Goal: Task Accomplishment & Management: Complete application form

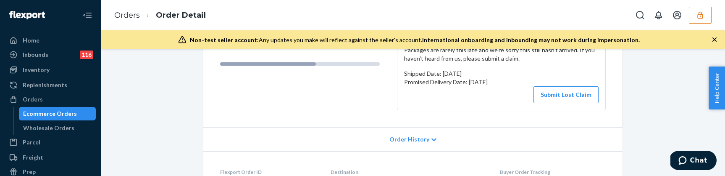
scroll to position [120, 0]
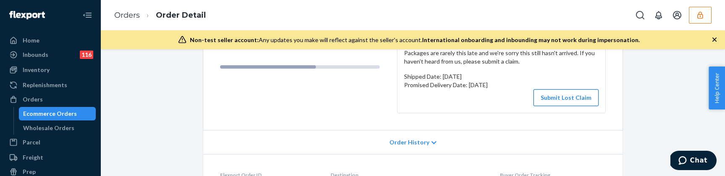
click at [544, 97] on button "Submit Lost Claim" at bounding box center [566, 97] width 65 height 17
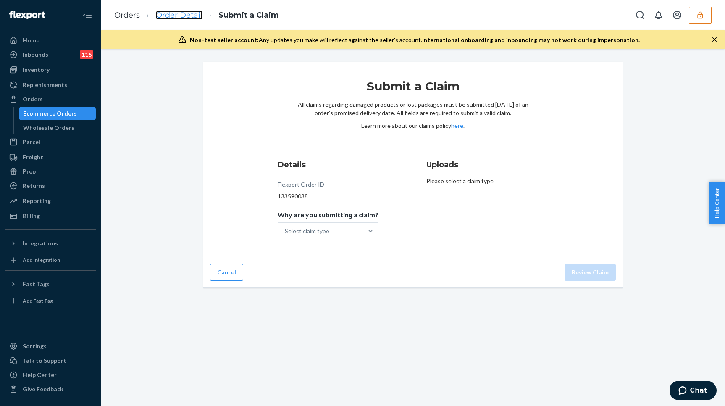
click at [178, 15] on link "Order Detail" at bounding box center [179, 15] width 47 height 9
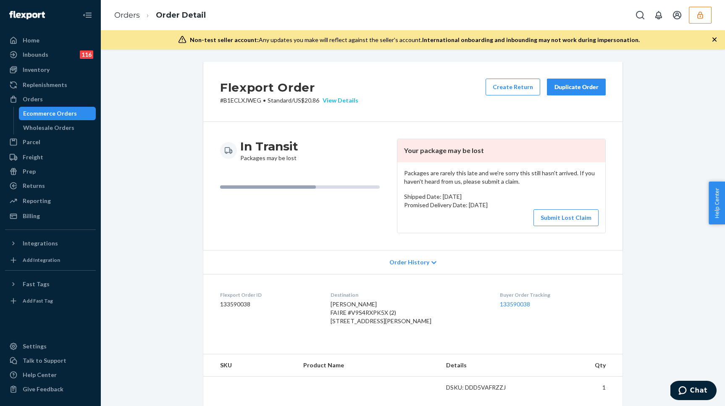
click at [331, 96] on div "View Details" at bounding box center [338, 100] width 39 height 8
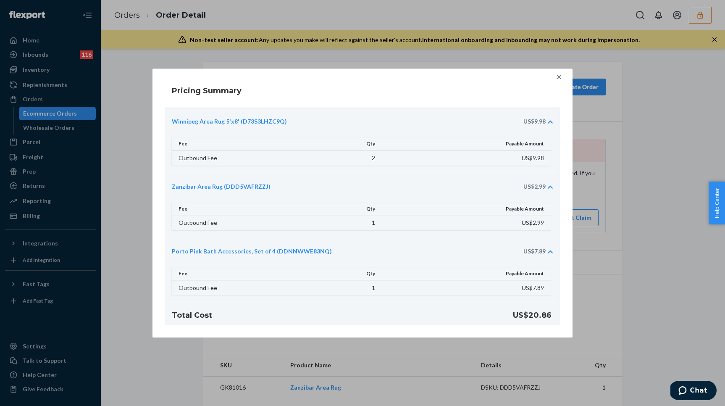
click at [561, 77] on icon at bounding box center [559, 77] width 8 height 8
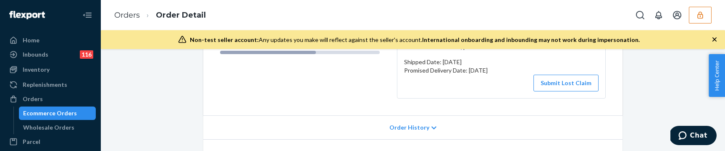
scroll to position [141, 0]
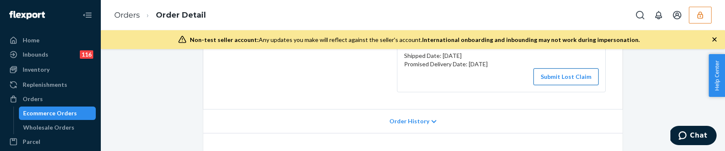
click at [537, 77] on button "Submit Lost Claim" at bounding box center [566, 76] width 65 height 17
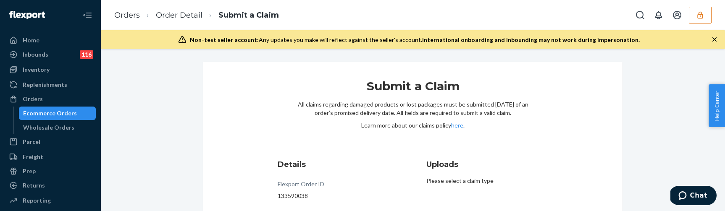
scroll to position [76, 0]
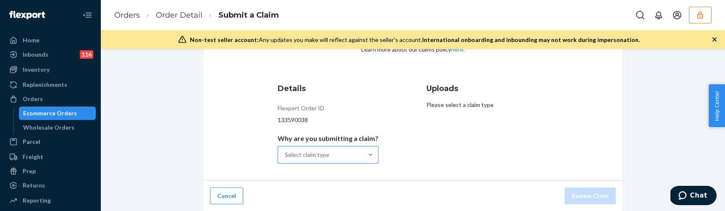
click at [308, 97] on div "Select claim type" at bounding box center [307, 155] width 45 height 8
click at [286, 97] on input "Why are you submitting a claim? Select claim type" at bounding box center [285, 155] width 1 height 8
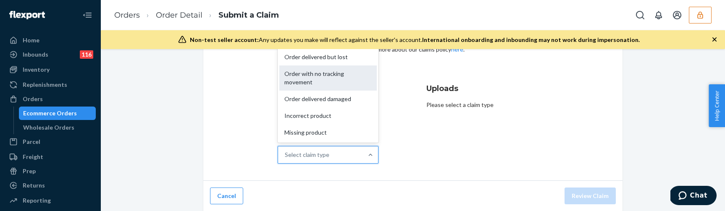
click at [318, 79] on div "Order with no tracking movement" at bounding box center [327, 78] width 97 height 25
click at [286, 97] on input "Why are you submitting a claim? option Order with no tracking movement focused,…" at bounding box center [285, 155] width 1 height 8
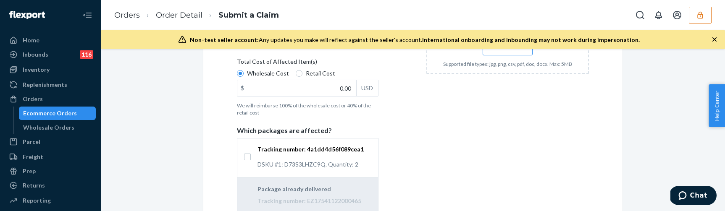
scroll to position [186, 0]
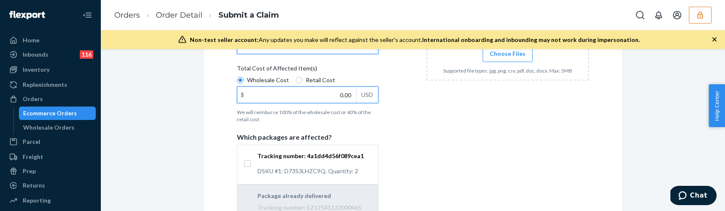
click at [345, 95] on input "0.00" at bounding box center [296, 95] width 119 height 16
type input "10.00"
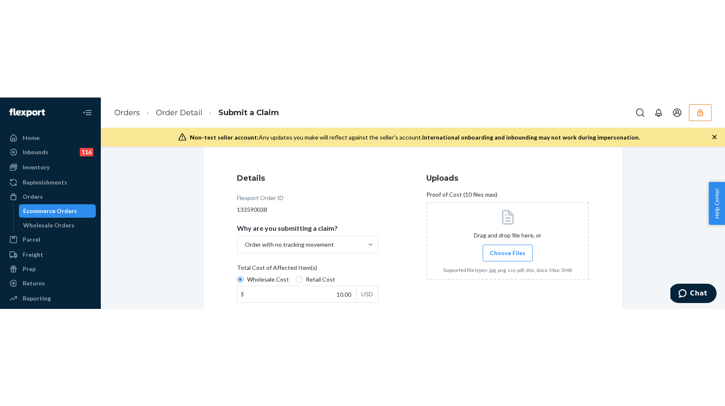
scroll to position [96, 0]
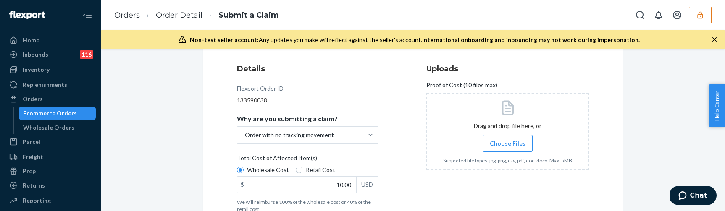
click at [500, 97] on span "Choose Files" at bounding box center [508, 144] width 36 height 8
click at [508, 97] on input "Choose Files" at bounding box center [508, 143] width 0 height 9
checkbox input "true"
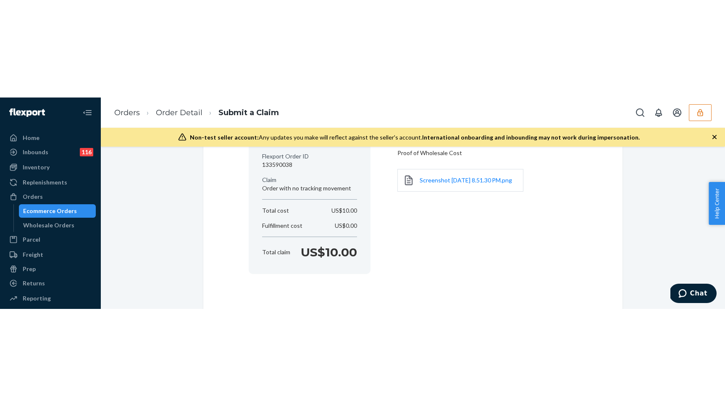
scroll to position [0, 0]
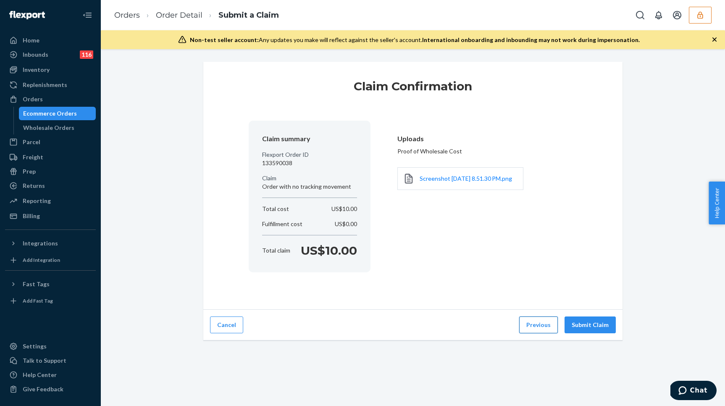
click at [543, 97] on button "Previous" at bounding box center [538, 324] width 39 height 17
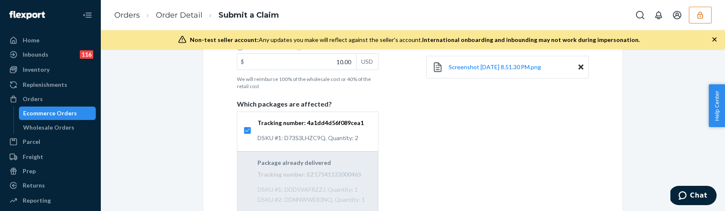
scroll to position [269, 0]
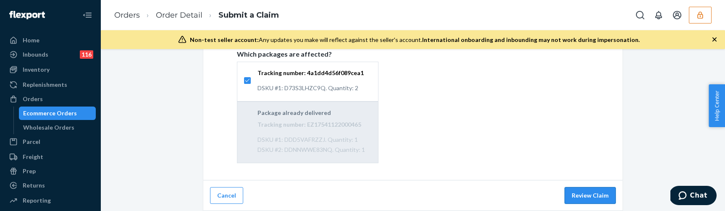
click at [583, 97] on button "Review Claim" at bounding box center [590, 195] width 51 height 17
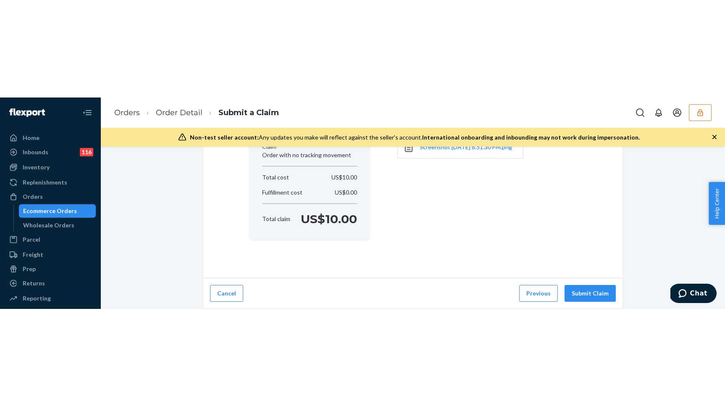
scroll to position [129, 0]
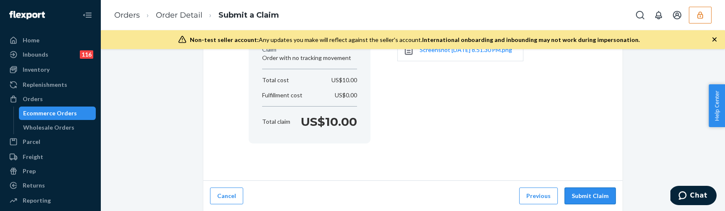
click at [581, 97] on button "Submit Claim" at bounding box center [590, 196] width 51 height 17
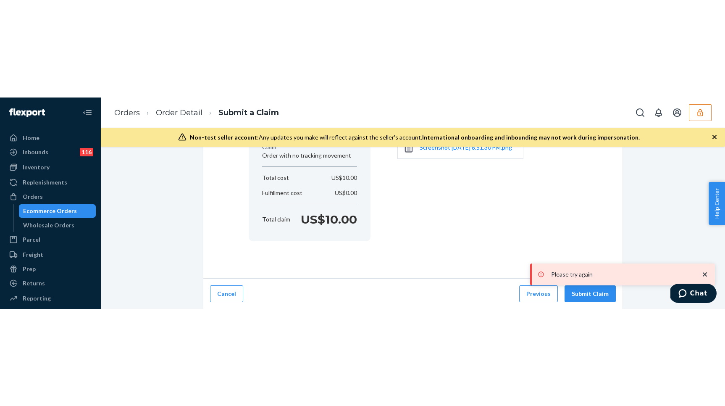
scroll to position [0, 0]
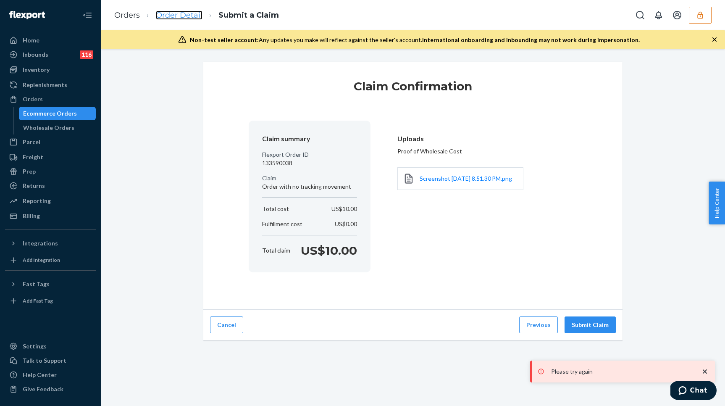
click at [188, 17] on link "Order Detail" at bounding box center [179, 15] width 47 height 9
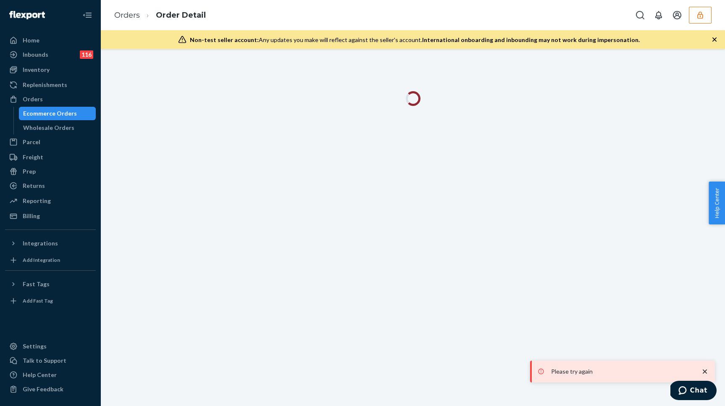
click at [708, 97] on icon "close toast" at bounding box center [705, 371] width 8 height 8
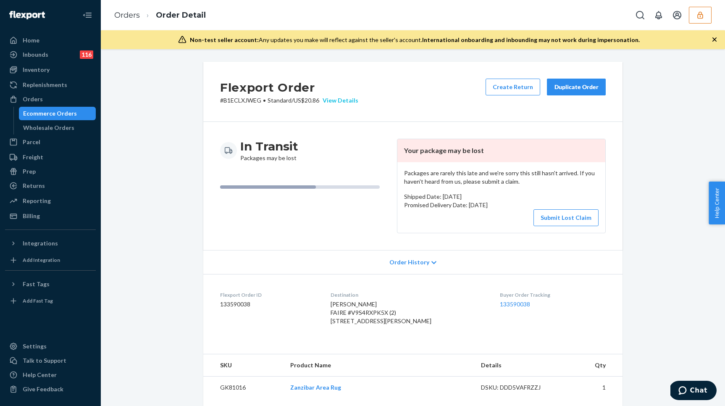
click at [346, 97] on div "View Details" at bounding box center [338, 100] width 39 height 8
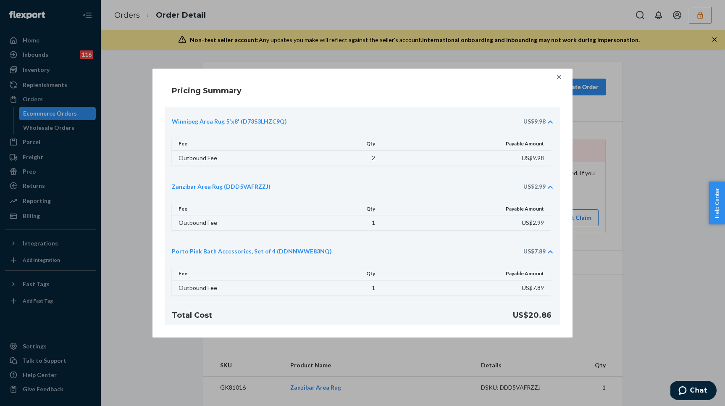
click at [557, 75] on icon at bounding box center [559, 77] width 8 height 8
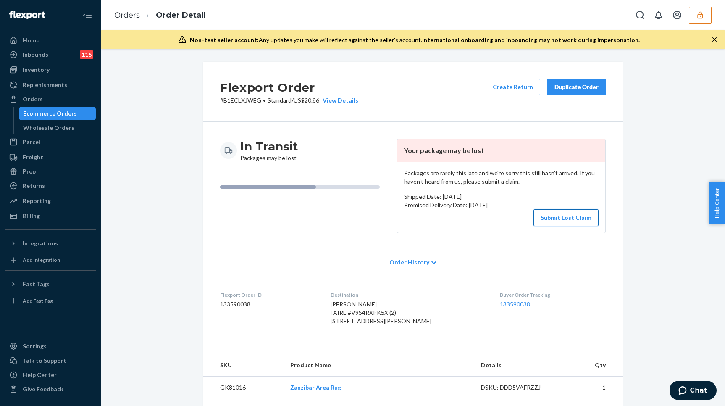
click at [551, 97] on button "Submit Lost Claim" at bounding box center [566, 217] width 65 height 17
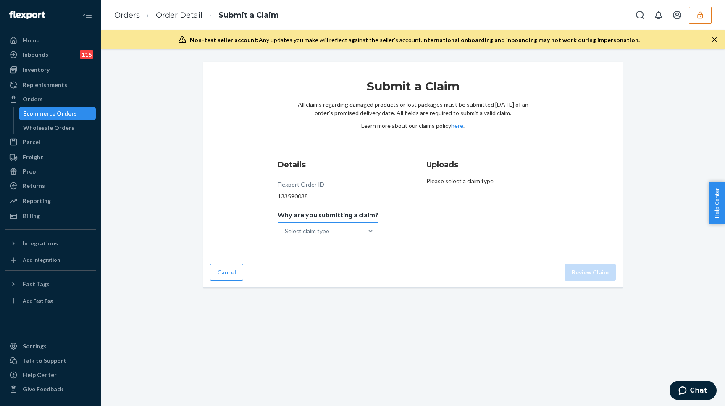
click at [350, 97] on div "Select claim type" at bounding box center [320, 231] width 85 height 17
click at [286, 97] on input "Why are you submitting a claim? Select claim type" at bounding box center [285, 231] width 1 height 8
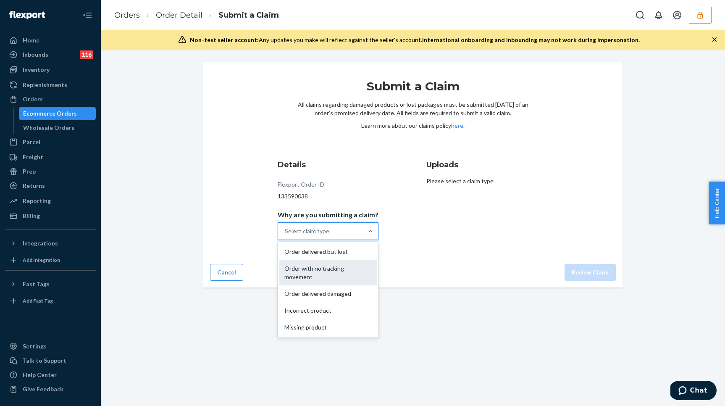
click at [340, 97] on div "Order with no tracking movement" at bounding box center [327, 272] width 97 height 25
click at [286, 97] on input "Why are you submitting a claim? option Order with no tracking movement focused,…" at bounding box center [285, 231] width 1 height 8
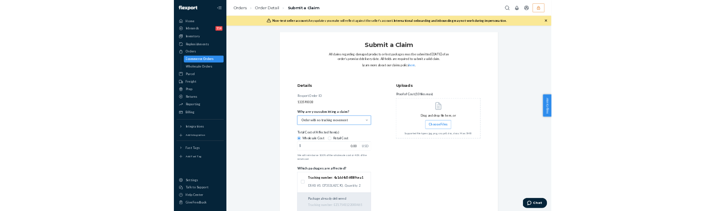
scroll to position [74, 0]
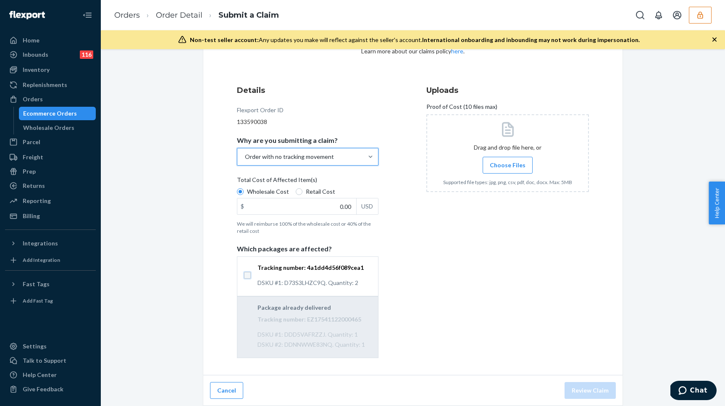
click at [244, 97] on input "Tracking number: 4a1dd4d56f089cea1 DSKU #1: D73S3LHZC9Q. Quantity: 2" at bounding box center [247, 275] width 7 height 7
checkbox input "true"
click at [405, 97] on div "Details Flexport Order ID 133590038 Why are you submitting a claim? Order with …" at bounding box center [413, 221] width 352 height 273
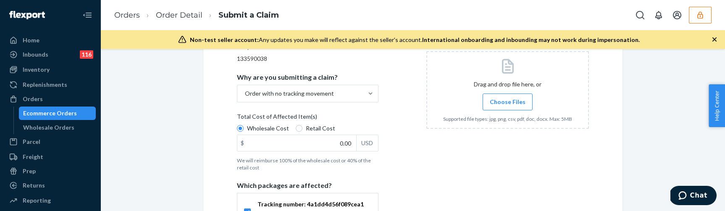
scroll to position [112, 0]
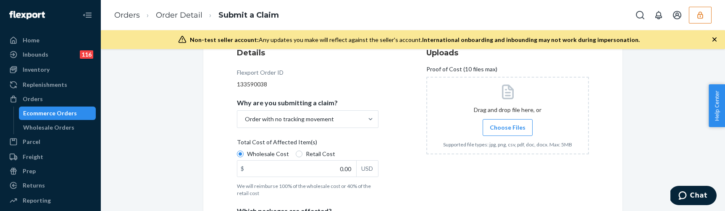
click at [506, 97] on span "Choose Files" at bounding box center [508, 128] width 36 height 8
click at [508, 97] on input "Choose Files" at bounding box center [508, 127] width 0 height 9
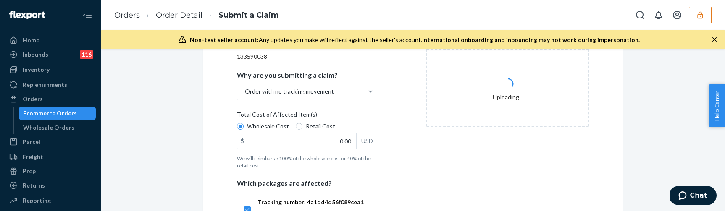
scroll to position [144, 0]
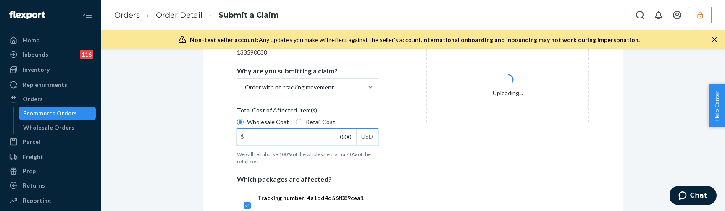
click at [336, 97] on input "0.00" at bounding box center [296, 137] width 119 height 16
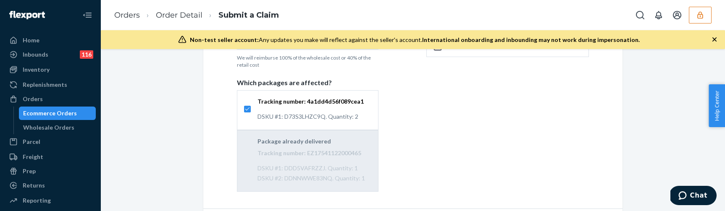
scroll to position [269, 0]
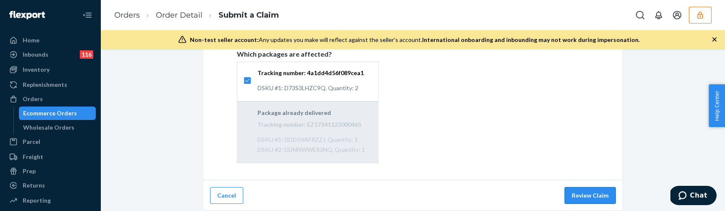
type input "10.00"
click at [586, 97] on button "Review Claim" at bounding box center [590, 195] width 51 height 17
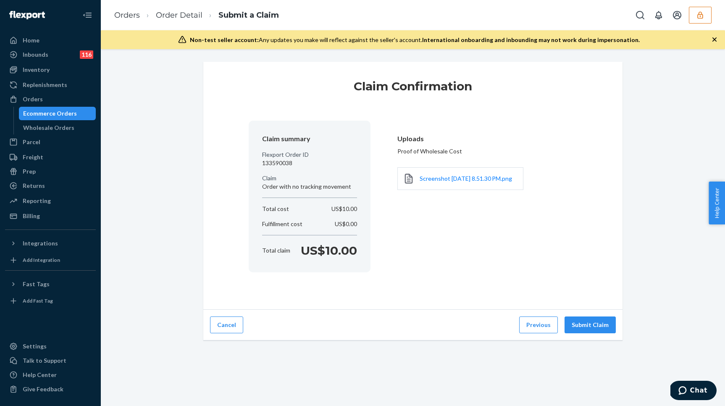
scroll to position [0, 0]
